Goal: Transaction & Acquisition: Purchase product/service

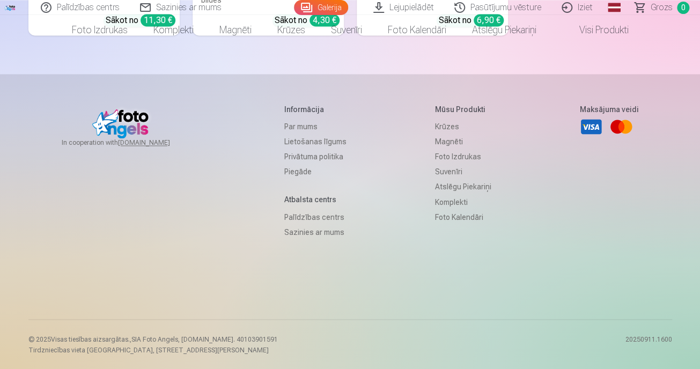
scroll to position [7606, 0]
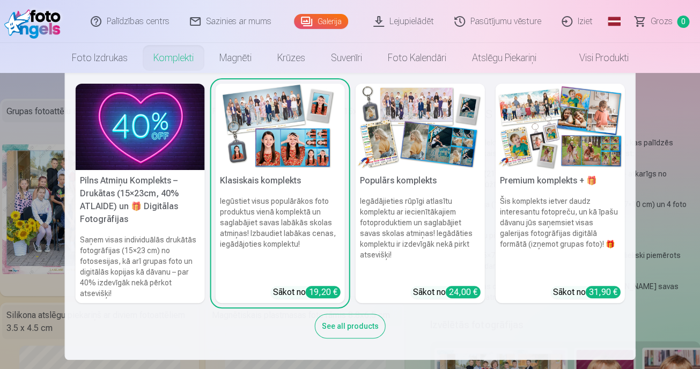
scroll to position [195, 0]
click at [299, 268] on link "Klasiskais komplekts Iegūstiet visus populārākos foto produktus vienā komplektā…" at bounding box center [280, 193] width 129 height 219
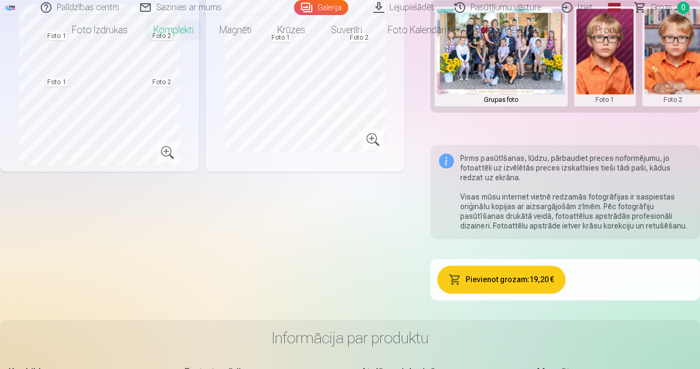
scroll to position [292, 0]
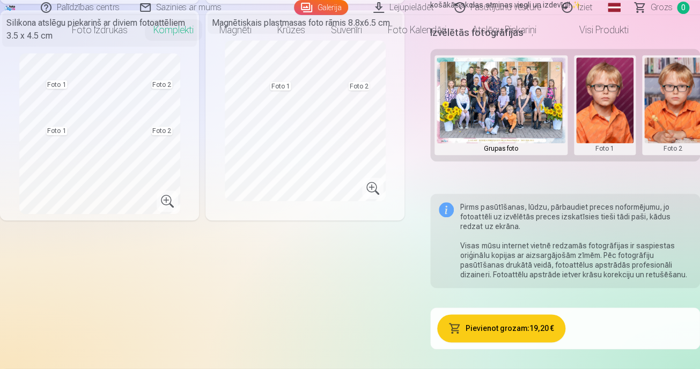
drag, startPoint x: 689, startPoint y: 311, endPoint x: 702, endPoint y: 314, distance: 13.4
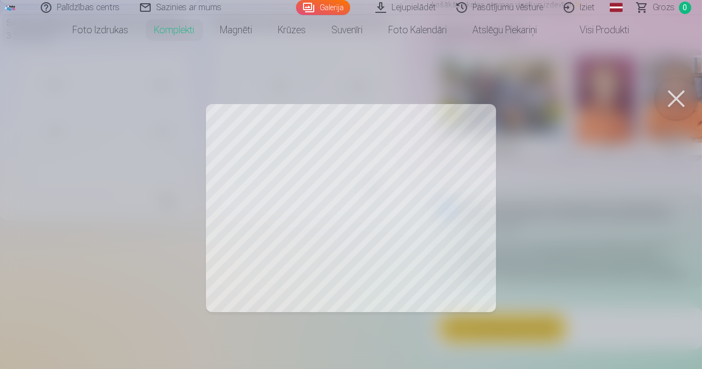
click at [665, 120] on button at bounding box center [676, 98] width 43 height 43
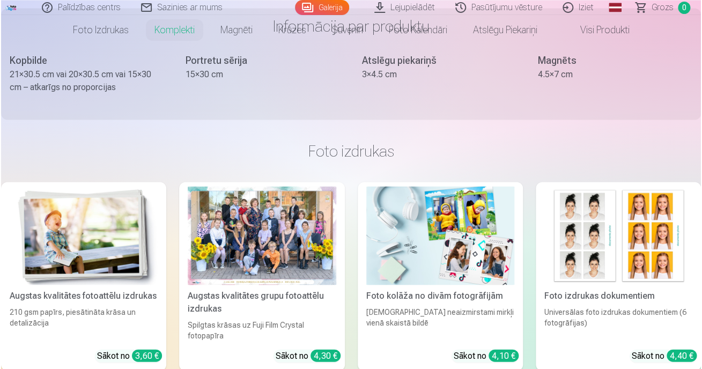
scroll to position [682, 0]
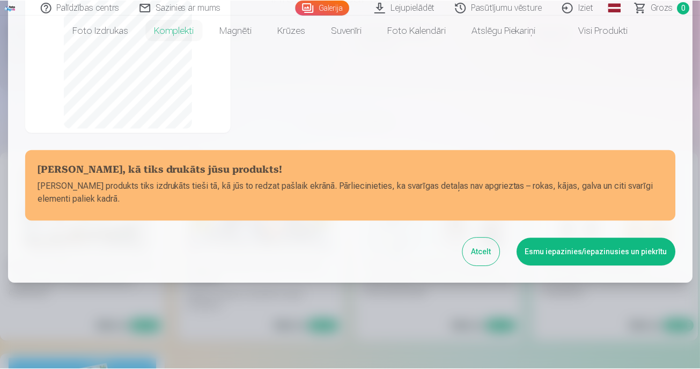
scroll to position [383, 0]
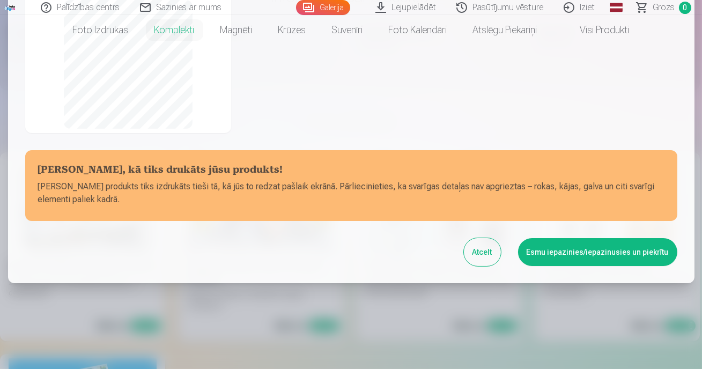
click at [537, 252] on button "Esmu iepazinies/iepazinusies un piekrītu" at bounding box center [597, 252] width 159 height 28
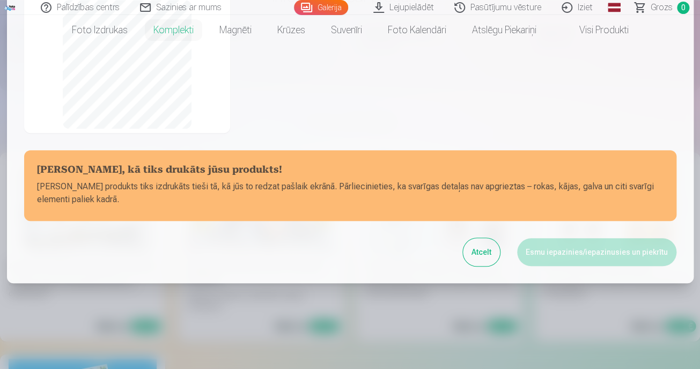
scroll to position [400, 0]
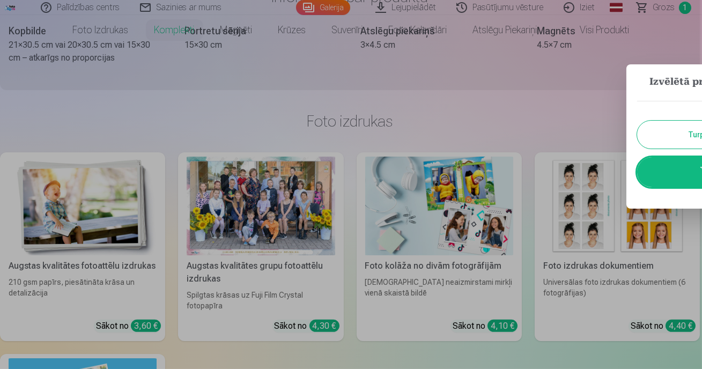
drag, startPoint x: 599, startPoint y: 327, endPoint x: 539, endPoint y: 329, distance: 60.1
click at [525, 339] on div at bounding box center [351, 184] width 702 height 369
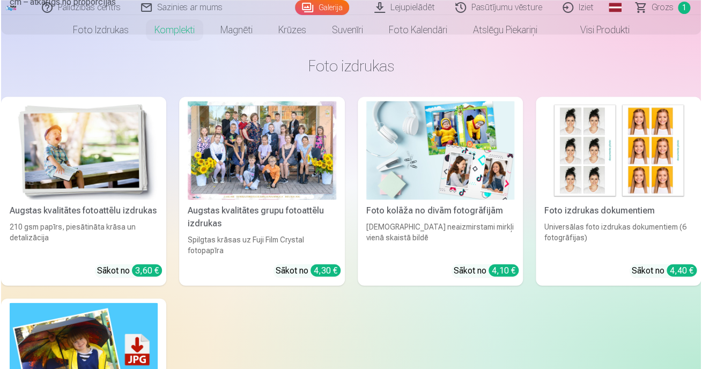
scroll to position [682, 0]
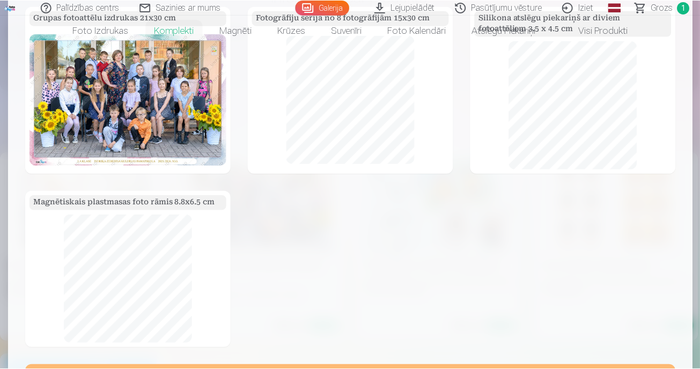
scroll to position [0, 0]
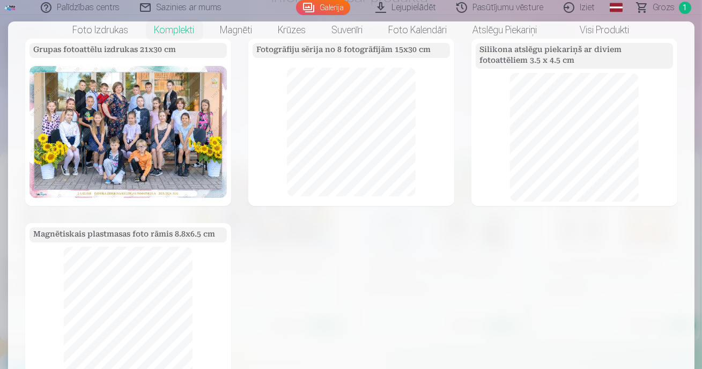
click at [328, 7] on div at bounding box center [351, 184] width 702 height 369
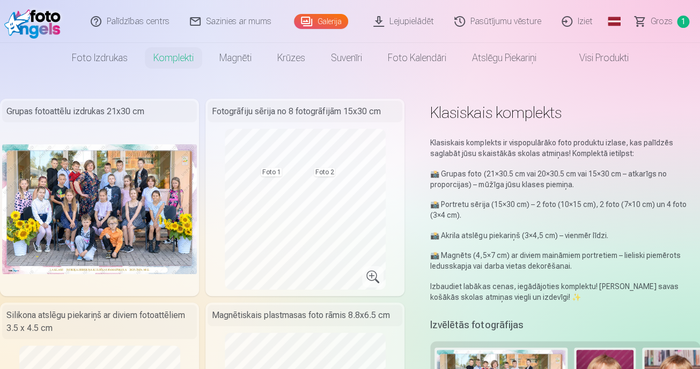
click at [552, 25] on link "Pasūtījumu vēsture" at bounding box center [498, 21] width 107 height 43
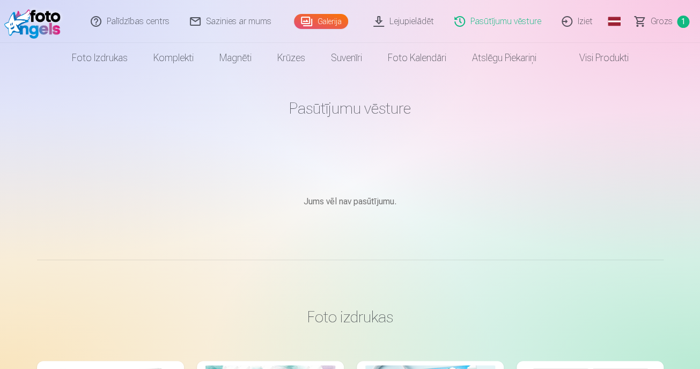
click at [313, 21] on link "Galerija" at bounding box center [321, 21] width 54 height 15
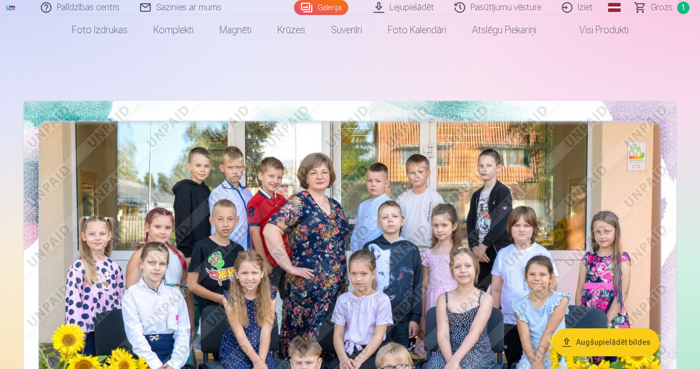
scroll to position [48, 0]
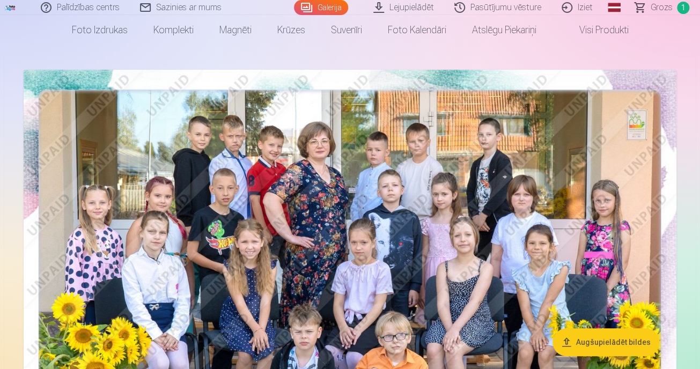
click at [552, 11] on link "Pasūtījumu vēsture" at bounding box center [498, 7] width 107 height 15
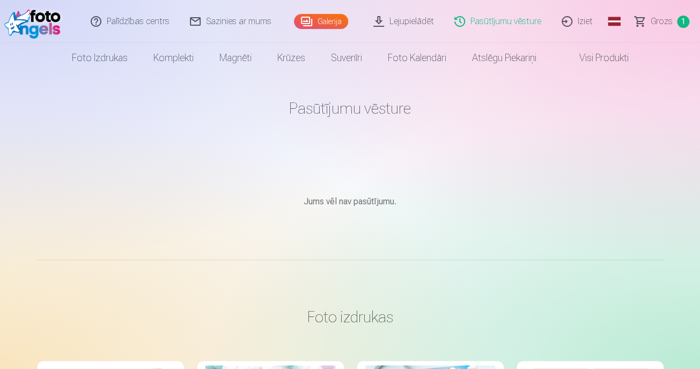
click at [305, 23] on link "Galerija" at bounding box center [321, 21] width 54 height 15
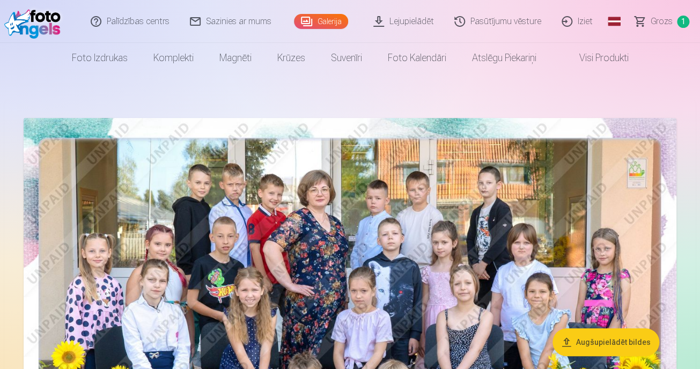
click at [552, 19] on link "Pasūtījumu vēsture" at bounding box center [498, 21] width 107 height 43
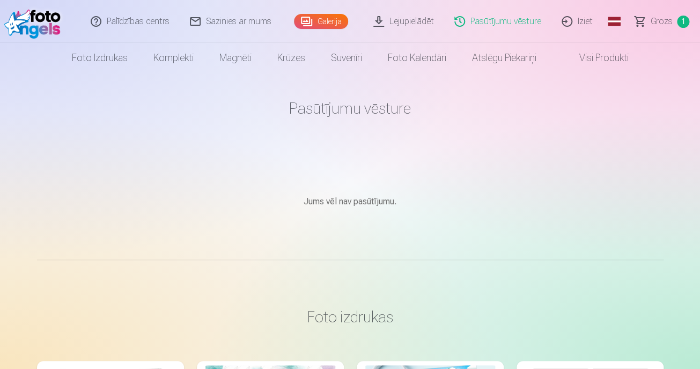
click at [335, 23] on link "Galerija" at bounding box center [321, 21] width 54 height 15
